Goal: Task Accomplishment & Management: Manage account settings

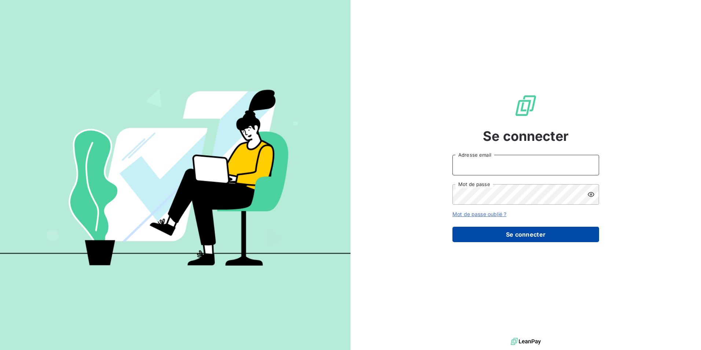
type input "[EMAIL_ADDRESS][DOMAIN_NAME]"
click at [528, 238] on button "Se connecter" at bounding box center [525, 233] width 147 height 15
click at [525, 237] on button "Se connecter" at bounding box center [525, 233] width 147 height 15
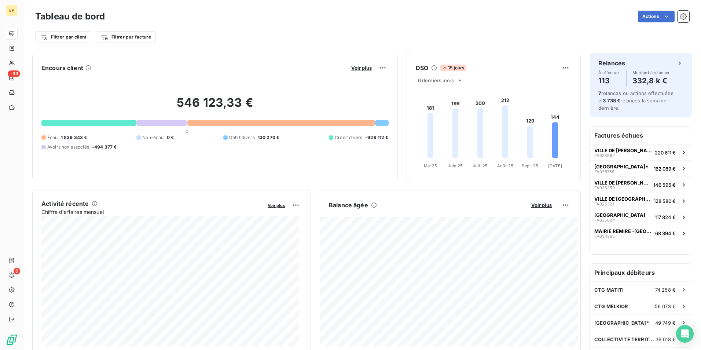
click at [650, 34] on div "Filtrer par client Filtrer par facture" at bounding box center [362, 37] width 654 height 14
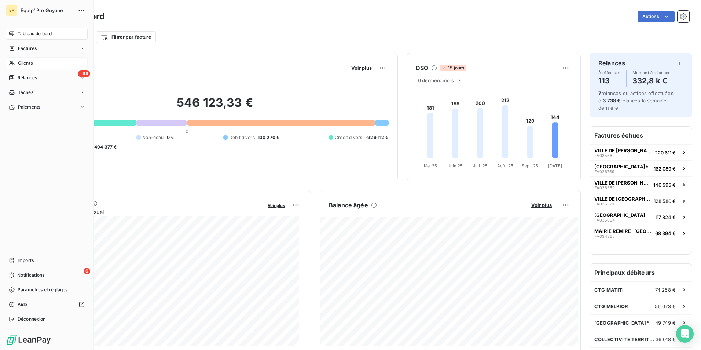
click at [23, 62] on span "Clients" at bounding box center [25, 63] width 15 height 7
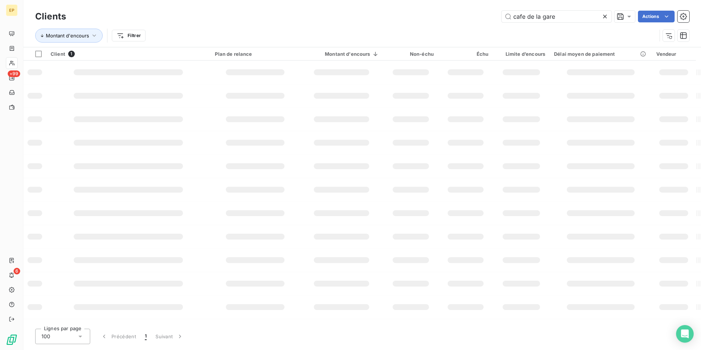
type input "cafe de la gare"
click at [525, 30] on div "Montant d'encours Filtrer" at bounding box center [345, 36] width 621 height 14
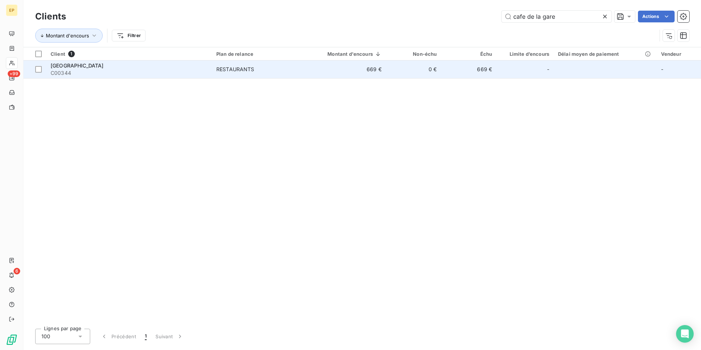
click at [79, 65] on span "[GEOGRAPHIC_DATA]" at bounding box center [77, 65] width 53 height 6
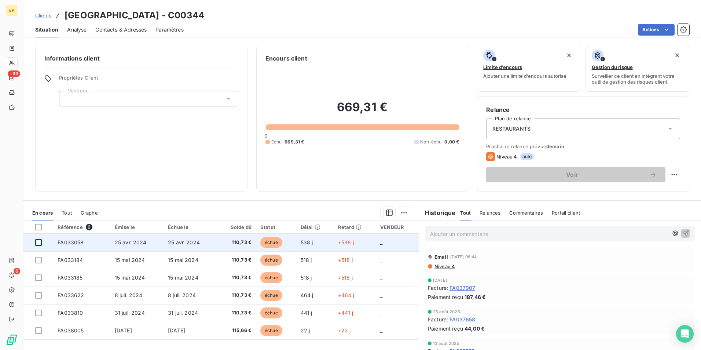
click at [37, 240] on div at bounding box center [38, 242] width 7 height 7
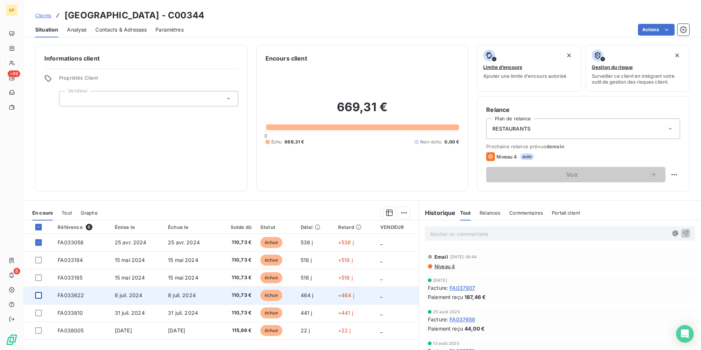
click at [40, 296] on div at bounding box center [38, 295] width 7 height 7
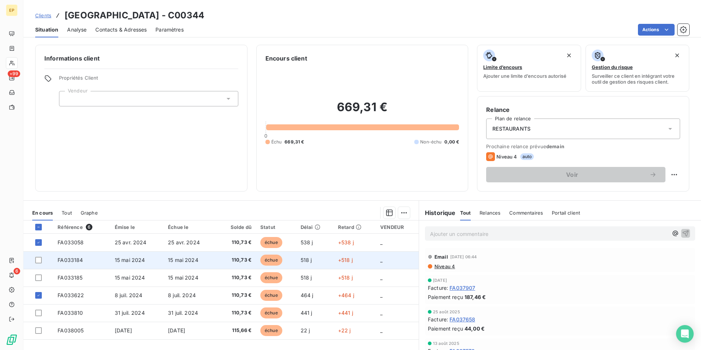
scroll to position [34, 0]
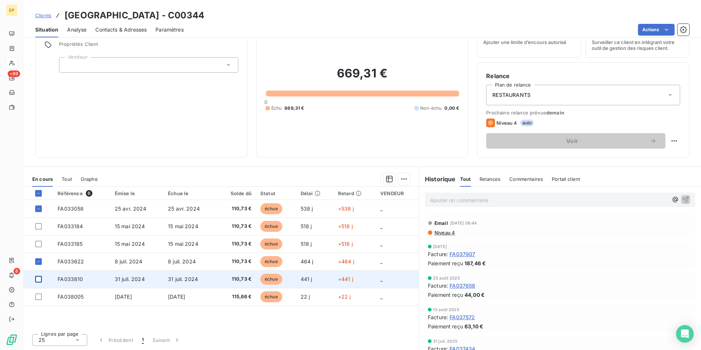
click at [40, 279] on div at bounding box center [38, 279] width 7 height 7
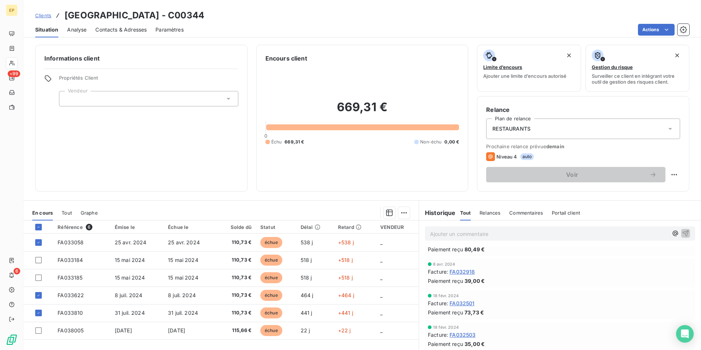
scroll to position [806, 0]
click at [669, 174] on html "EP +99 6 Clients CAFE DE LA GARE - C00344 Situation Analyse Contacts & Adresses…" at bounding box center [350, 175] width 701 height 350
click at [639, 192] on div "Replanifier cette action" at bounding box center [638, 191] width 66 height 12
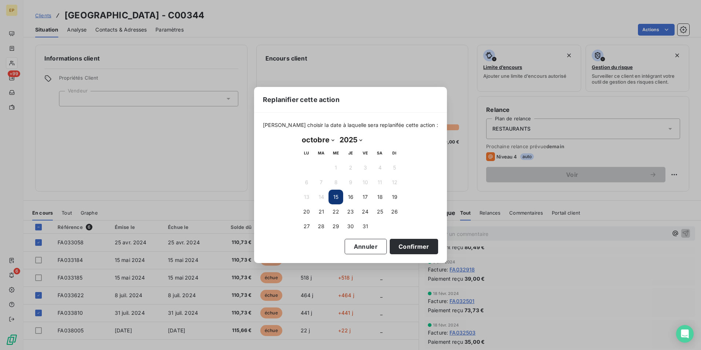
click at [330, 140] on select "janvier février mars avril mai juin juillet août septembre octobre novembre déc…" at bounding box center [318, 140] width 38 height 12
select select "10"
click at [299, 134] on select "janvier février mars avril mai juin juillet août septembre octobre novembre déc…" at bounding box center [318, 140] width 38 height 12
click at [377, 196] on button "15" at bounding box center [379, 196] width 15 height 15
click at [403, 247] on button "Confirmer" at bounding box center [413, 246] width 48 height 15
